Goal: Task Accomplishment & Management: Manage account settings

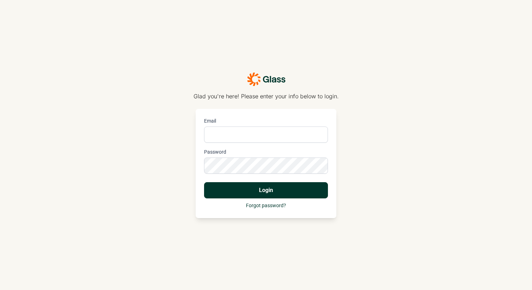
type input "[PERSON_NAME][EMAIL_ADDRESS][DOMAIN_NAME]"
click at [234, 188] on button "Login" at bounding box center [266, 190] width 124 height 16
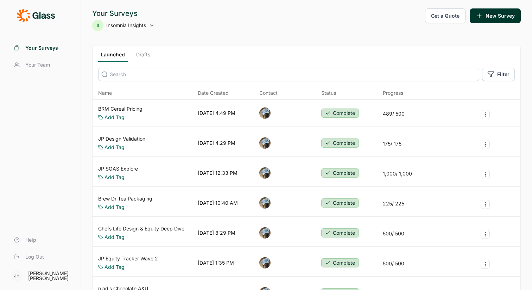
click at [43, 15] on icon at bounding box center [36, 15] width 38 height 14
click at [45, 15] on icon at bounding box center [43, 15] width 5 height 5
click at [143, 56] on link "Drafts" at bounding box center [143, 56] width 20 height 11
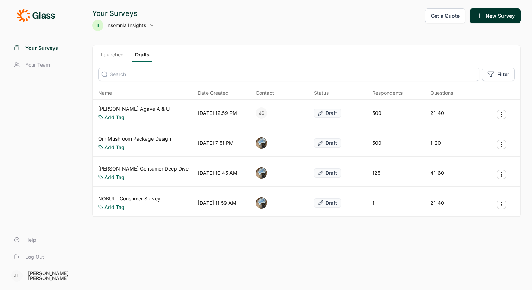
click at [44, 64] on span "Your Team" at bounding box center [37, 64] width 25 height 7
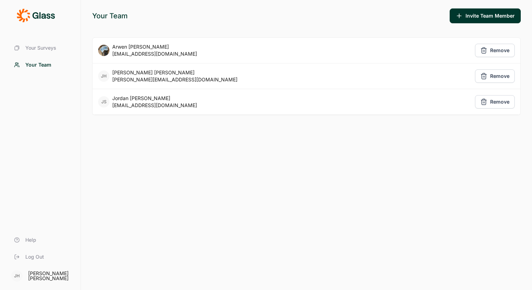
click at [44, 49] on span "Your Surveys" at bounding box center [40, 47] width 31 height 7
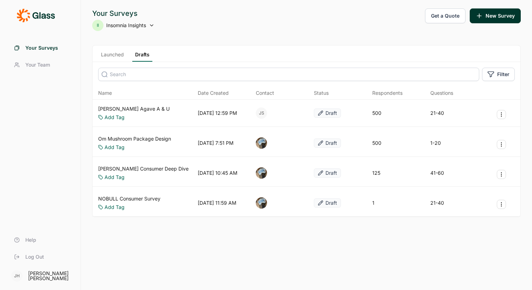
click at [124, 78] on input at bounding box center [288, 74] width 381 height 13
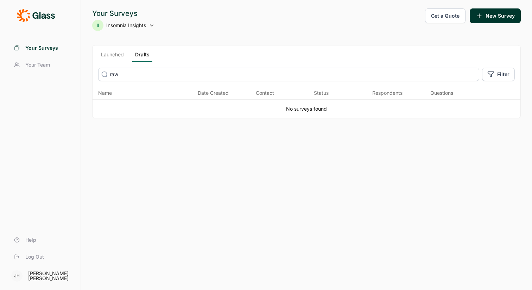
click at [121, 75] on input "raw" at bounding box center [288, 74] width 381 height 13
type input "r"
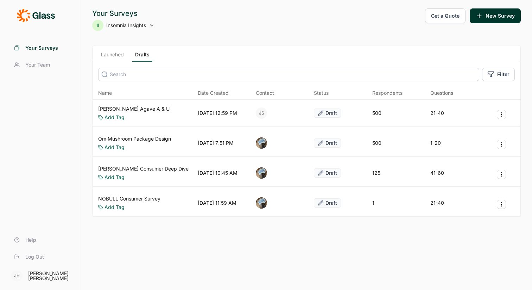
click at [152, 25] on icon at bounding box center [152, 26] width 6 height 6
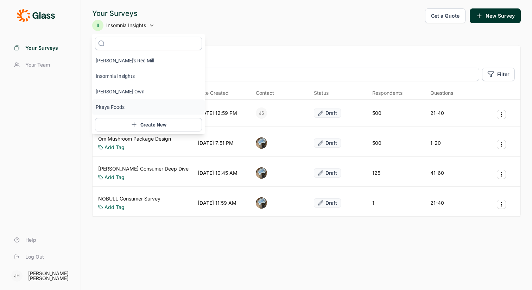
click at [122, 106] on li "Pitaya Foods" at bounding box center [148, 106] width 113 height 15
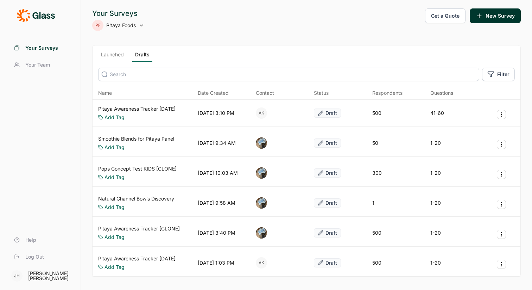
click at [158, 107] on link "Pitaya Awareness Tracker [DATE]" at bounding box center [136, 108] width 77 height 7
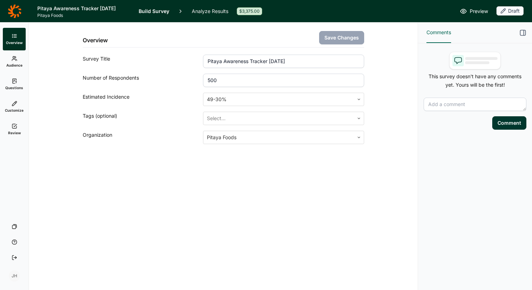
click at [480, 11] on span "Preview" at bounding box center [479, 11] width 18 height 8
click at [15, 84] on link "Questions" at bounding box center [14, 84] width 23 height 23
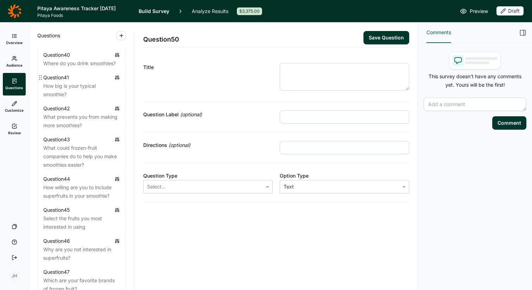
scroll to position [1688, 0]
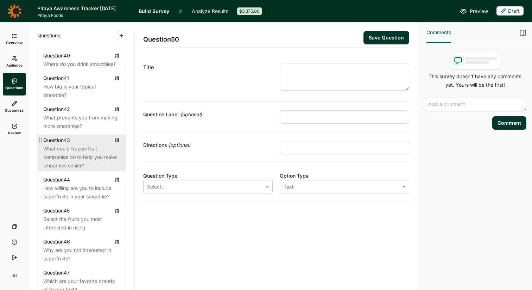
click at [70, 155] on div "What could frozen-fruit companies do to help you make smoothies easier?" at bounding box center [81, 156] width 77 height 25
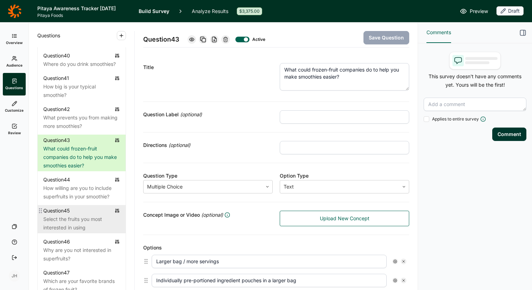
click at [78, 225] on div "Select the fruits you most interested in using" at bounding box center [81, 223] width 77 height 17
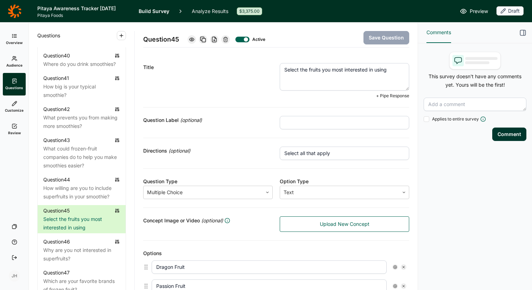
click at [389, 69] on textarea "Select the fruits you most interested in using" at bounding box center [345, 76] width 130 height 27
type textarea "Select the fruits you most interested in using:"
click at [382, 37] on button "Save Question" at bounding box center [387, 37] width 46 height 13
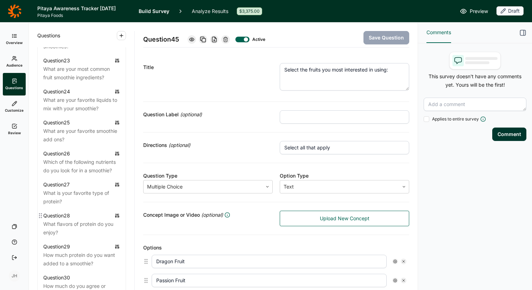
scroll to position [1105, 0]
click at [99, 109] on div "What are your favorite liquids to mix with your smoothie?" at bounding box center [81, 105] width 77 height 17
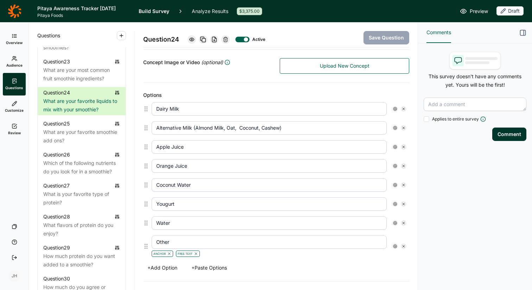
scroll to position [158, 0]
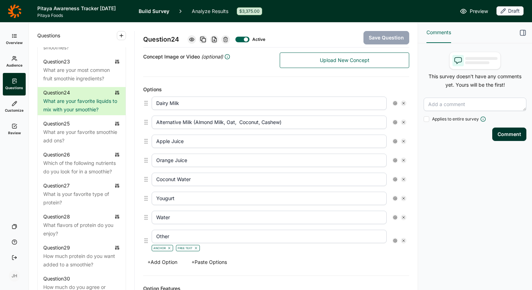
click at [166, 198] on input "Yougurt" at bounding box center [269, 198] width 235 height 13
type input "Yogurt"
click at [377, 37] on button "Save Question" at bounding box center [387, 37] width 46 height 13
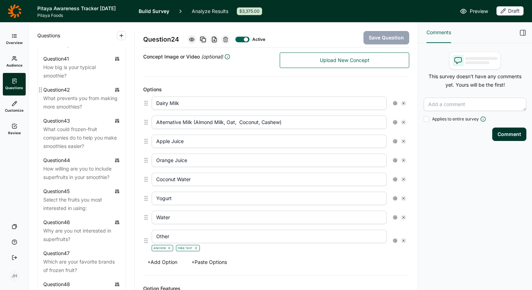
scroll to position [1713, 0]
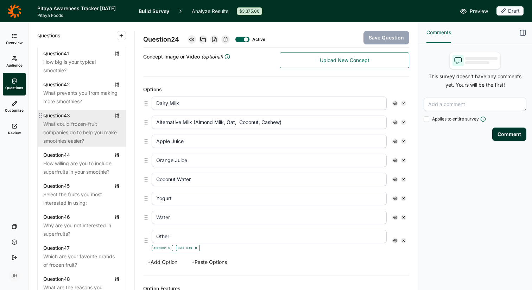
click at [73, 145] on div "What could frozen-fruit companies do to help you make smoothies easier?" at bounding box center [81, 132] width 77 height 25
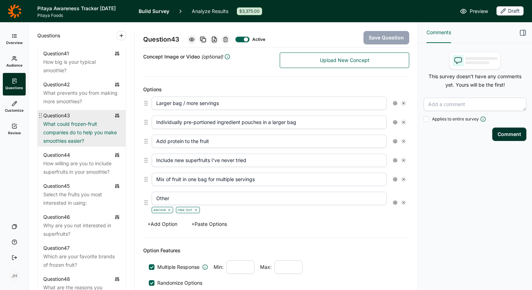
click at [73, 145] on div "What could frozen-fruit companies do to help you make smoothies easier?" at bounding box center [81, 132] width 77 height 25
click at [72, 137] on div "What could frozen-fruit companies do to help you make smoothies easier?" at bounding box center [81, 132] width 77 height 25
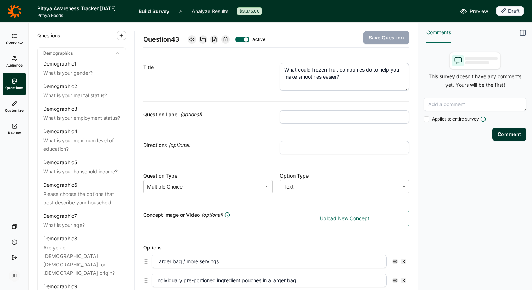
click at [483, 10] on span "Preview" at bounding box center [479, 11] width 18 height 8
click at [477, 12] on span "Preview" at bounding box center [479, 11] width 18 height 8
click at [297, 37] on div "Question 43 Active Save Question" at bounding box center [276, 35] width 266 height 25
click at [14, 62] on link "Audience" at bounding box center [14, 61] width 23 height 23
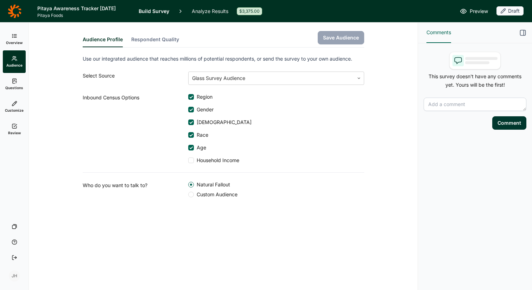
click at [12, 35] on use at bounding box center [14, 35] width 4 height 3
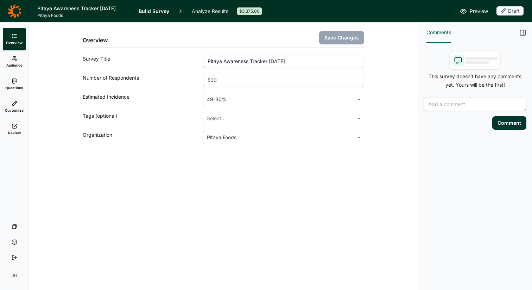
click at [509, 11] on div "Draft" at bounding box center [510, 10] width 27 height 9
click at [408, 11] on div "Preview Draft" at bounding box center [397, 11] width 253 height 10
click at [15, 42] on span "Overview" at bounding box center [14, 42] width 17 height 5
click at [108, 10] on h1 "Pitaya Awareness Tracker [DATE]" at bounding box center [83, 8] width 93 height 8
click at [18, 13] on icon at bounding box center [15, 11] width 14 height 14
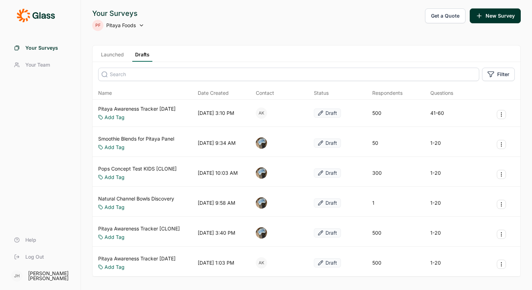
click at [332, 115] on div "Draft" at bounding box center [327, 112] width 27 height 9
click at [502, 117] on use "Survey Actions" at bounding box center [502, 115] width 0 height 4
click at [331, 117] on div "Draft" at bounding box center [327, 112] width 27 height 9
click at [261, 37] on div "Your Surveys PF Pitaya Foods Get a Quote New Survey Launched Drafts Filter Name…" at bounding box center [306, 162] width 451 height 325
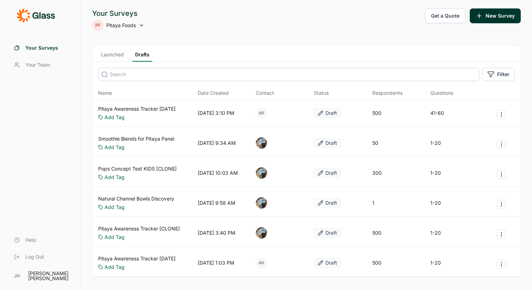
click at [295, 19] on div "Your Surveys PF Pitaya Foods Get a Quote New Survey" at bounding box center [306, 19] width 429 height 23
click at [260, 117] on div "AK" at bounding box center [261, 112] width 11 height 11
click at [113, 53] on link "Launched" at bounding box center [112, 56] width 29 height 11
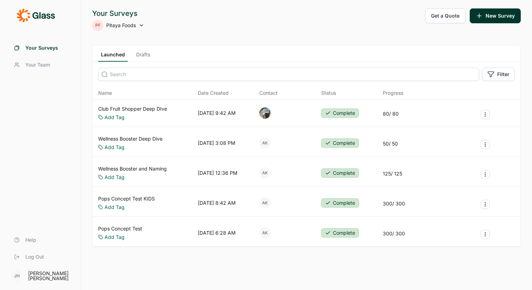
scroll to position [5, 0]
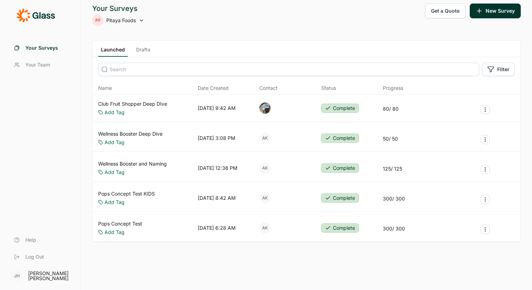
click at [143, 49] on link "Drafts" at bounding box center [143, 51] width 20 height 11
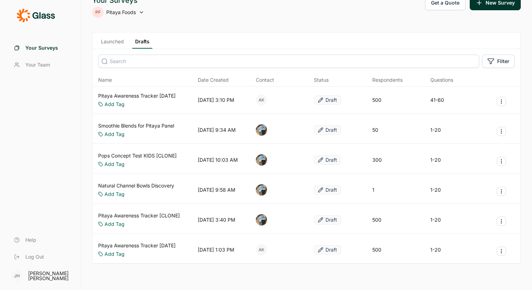
scroll to position [9, 0]
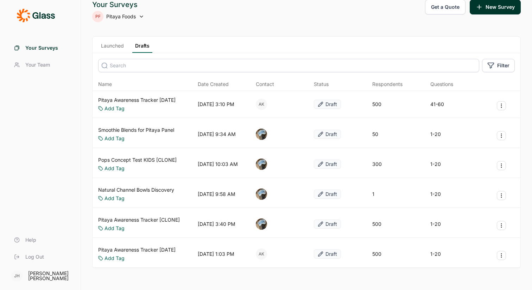
click at [324, 108] on div "Draft" at bounding box center [327, 104] width 27 height 9
click at [354, 34] on div "Your Surveys PF Pitaya Foods Get a Quote New Survey Launched Drafts Filter Name…" at bounding box center [306, 153] width 451 height 325
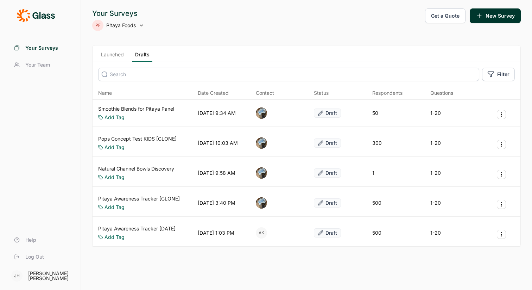
click at [119, 55] on link "Launched" at bounding box center [112, 56] width 29 height 11
